Goal: Transaction & Acquisition: Purchase product/service

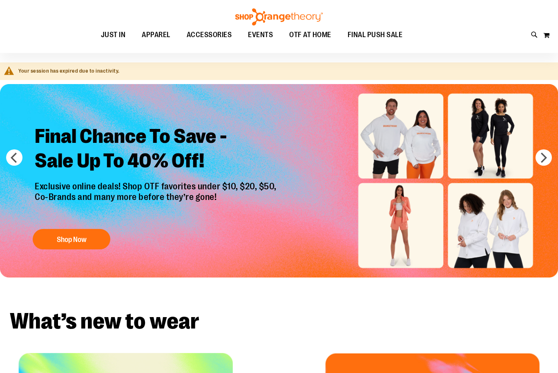
scroll to position [27, 0]
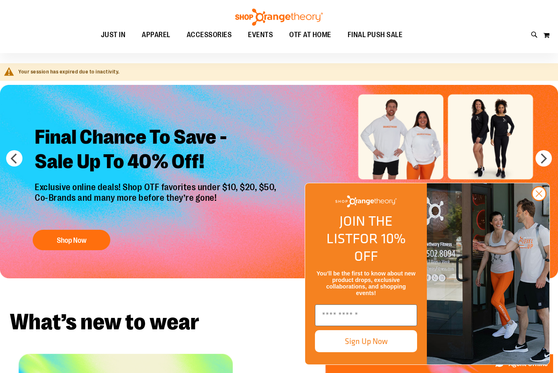
click at [61, 241] on button "Shop Now" at bounding box center [72, 240] width 78 height 20
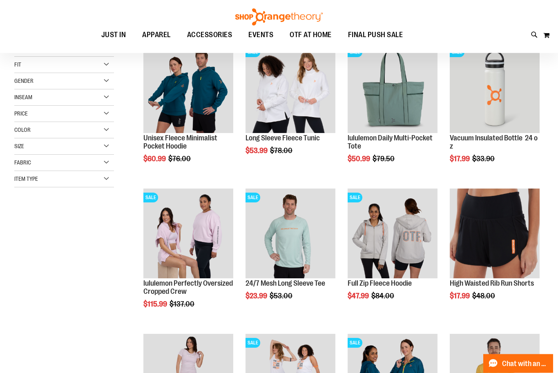
scroll to position [123, 0]
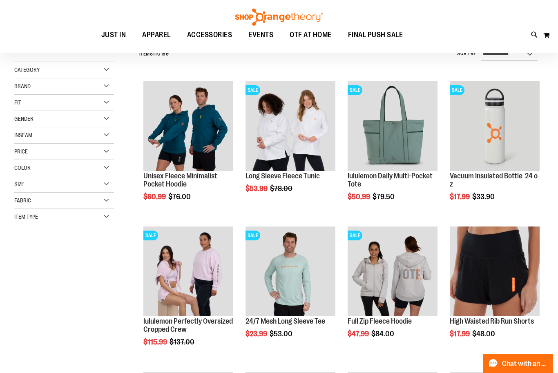
scroll to position [14, 0]
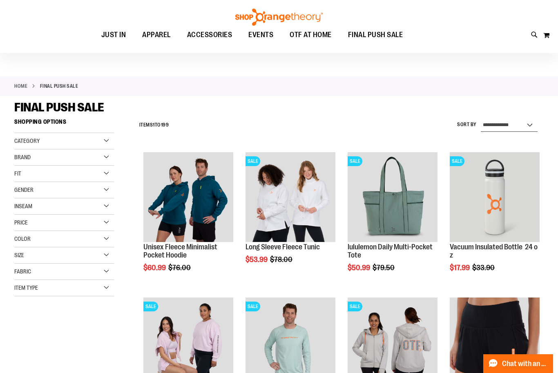
click at [491, 125] on select "**********" at bounding box center [509, 125] width 57 height 13
select select "*********"
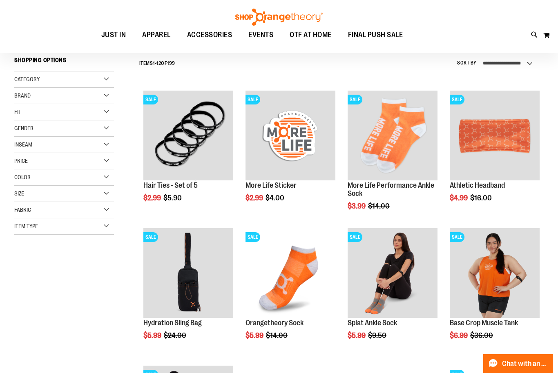
scroll to position [76, 0]
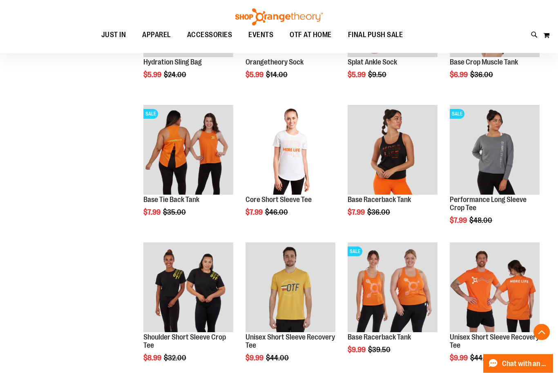
scroll to position [348, 0]
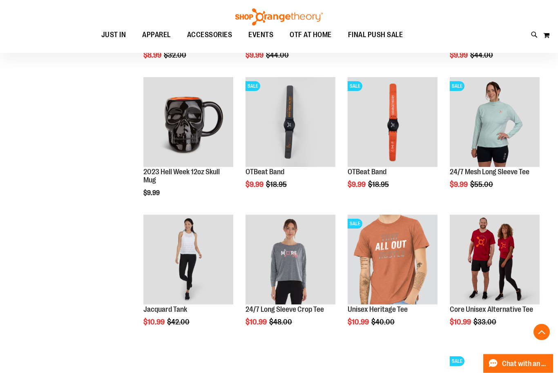
scroll to position [640, 0]
click at [263, 212] on span "Add to Cart" at bounding box center [245, 215] width 36 height 9
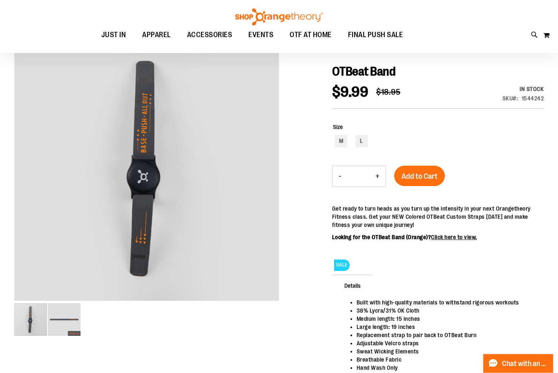
scroll to position [110, 0]
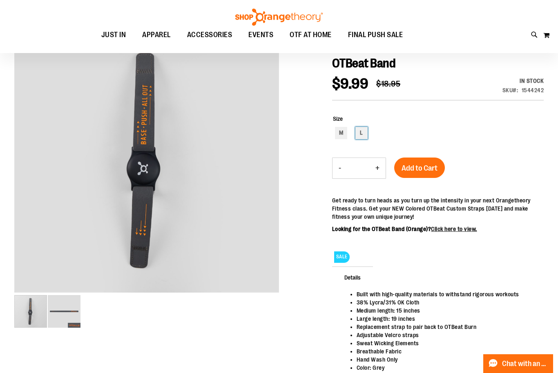
click at [360, 133] on div "L" at bounding box center [361, 133] width 12 height 12
type input "***"
click at [416, 169] on span "Add to Cart" at bounding box center [419, 168] width 36 height 9
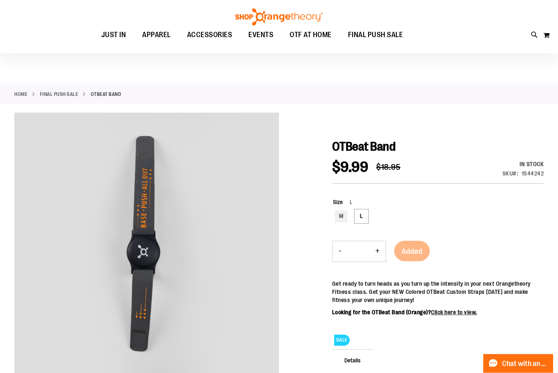
scroll to position [0, 0]
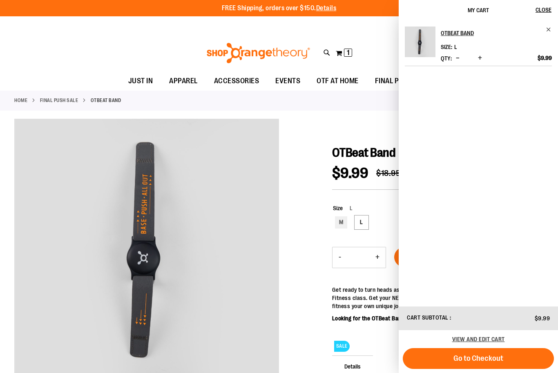
click at [310, 303] on div at bounding box center [278, 306] width 529 height 375
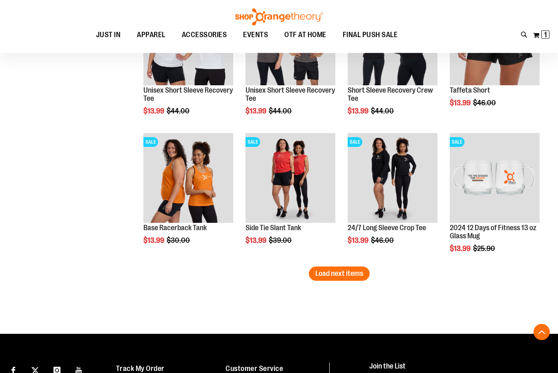
scroll to position [1064, 0]
click at [332, 274] on span "Load next items" at bounding box center [339, 274] width 48 height 8
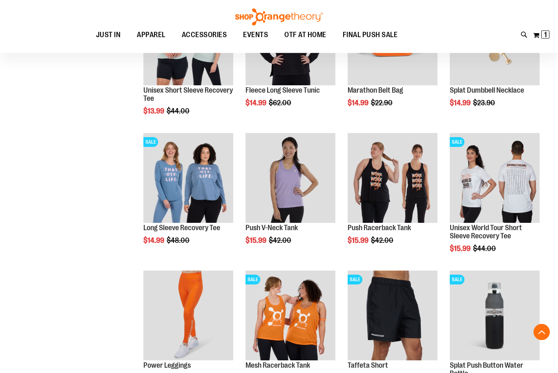
scroll to position [1340, 0]
click at [386, 332] on span "Quickview" at bounding box center [367, 342] width 39 height 21
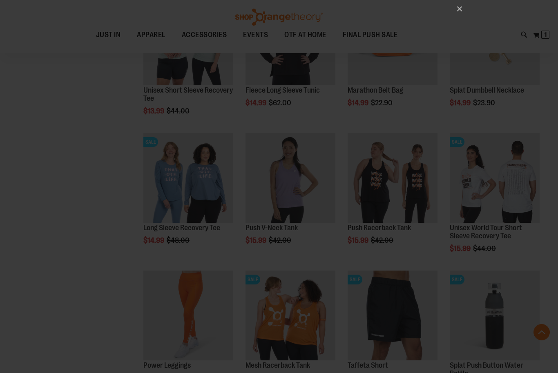
scroll to position [0, 0]
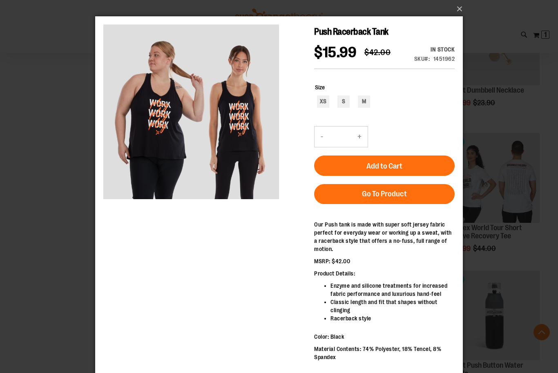
click at [75, 247] on div "×" at bounding box center [279, 186] width 558 height 373
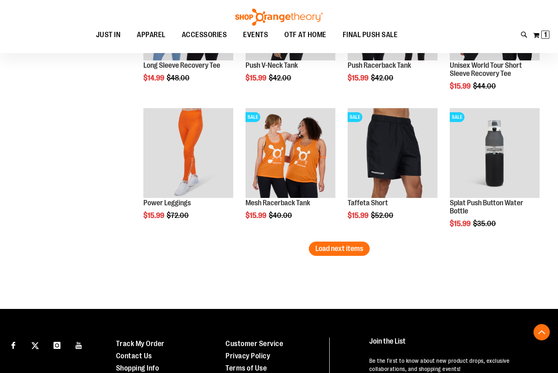
scroll to position [1517, 0]
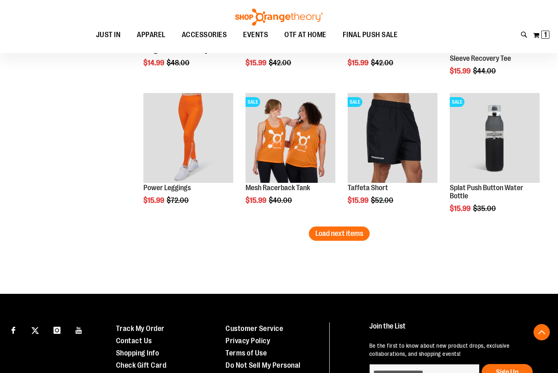
click at [357, 236] on span "Load next items" at bounding box center [339, 234] width 48 height 8
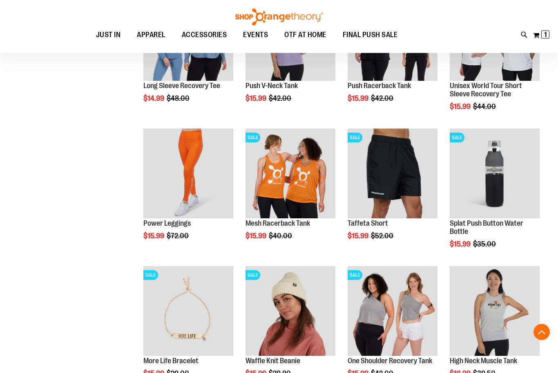
scroll to position [1482, 0]
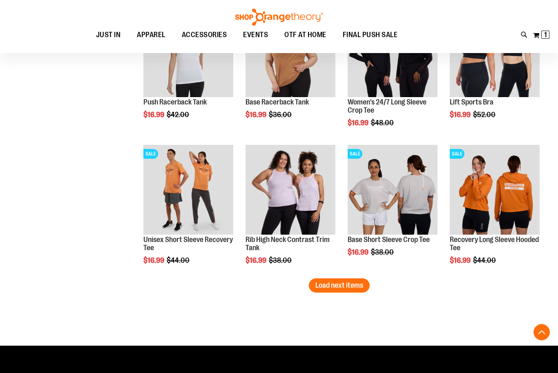
scroll to position [1880, 0]
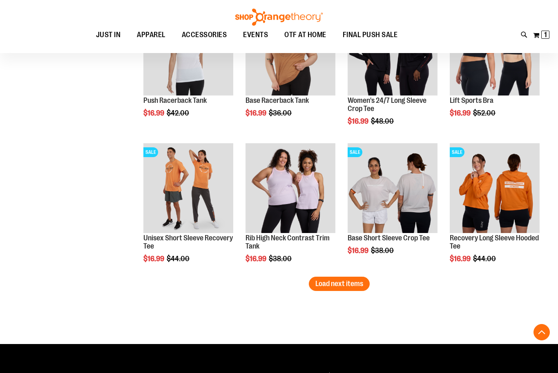
click at [338, 287] on span "Load next items" at bounding box center [339, 284] width 48 height 8
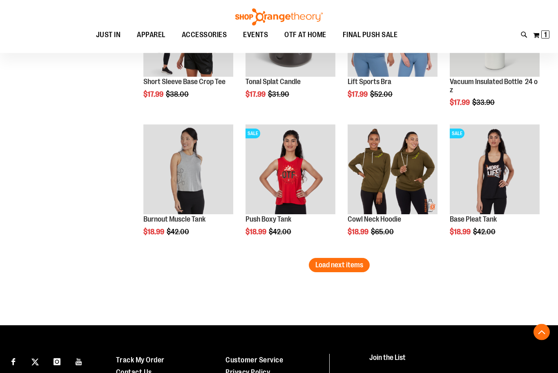
scroll to position [2312, 0]
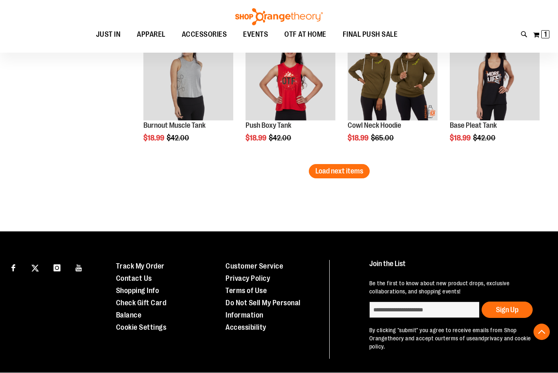
click at [348, 174] on span "Load next items" at bounding box center [339, 171] width 48 height 8
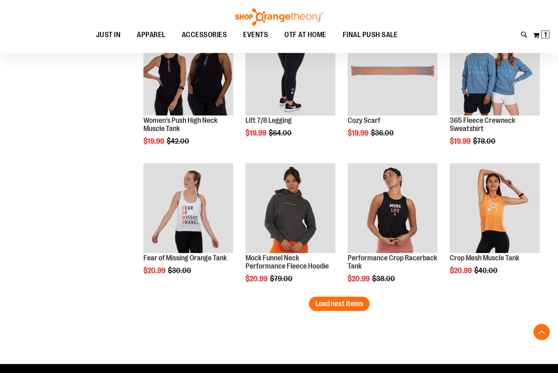
scroll to position [2686, 0]
click at [339, 305] on span "Load next items" at bounding box center [339, 304] width 48 height 8
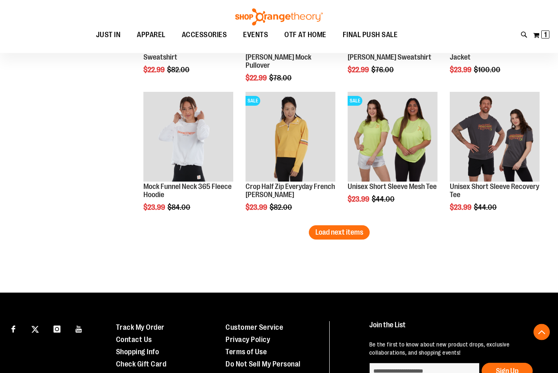
scroll to position [3171, 0]
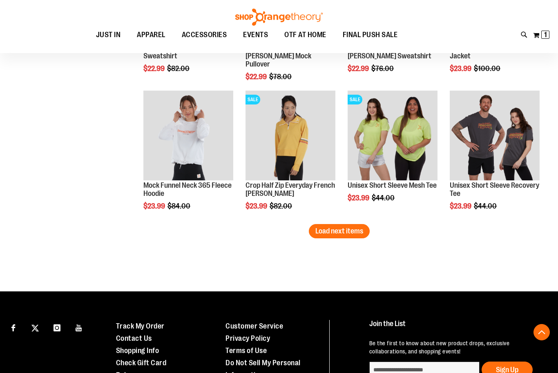
click at [329, 234] on span "Load next items" at bounding box center [339, 231] width 48 height 8
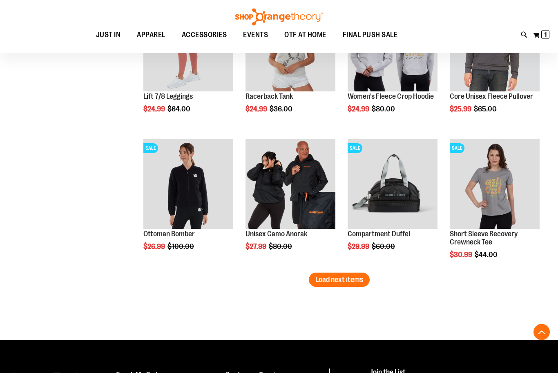
scroll to position [3536, 0]
click at [348, 280] on span "Load next items" at bounding box center [339, 280] width 48 height 8
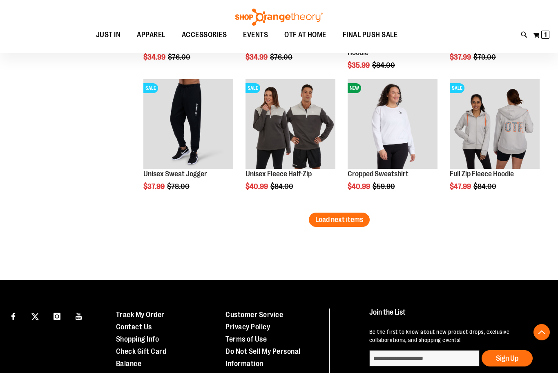
scroll to position [4008, 0]
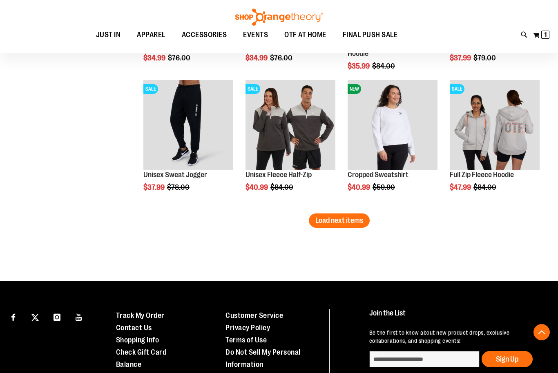
click at [330, 225] on span "Load next items" at bounding box center [339, 220] width 48 height 8
